Goal: Transaction & Acquisition: Purchase product/service

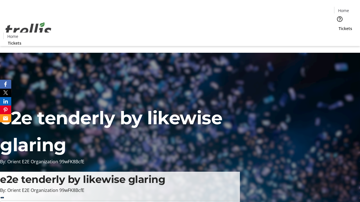
click at [338, 26] on span "Tickets" at bounding box center [344, 29] width 13 height 6
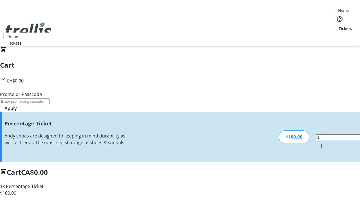
type input "FOO"
